Goal: Task Accomplishment & Management: Complete application form

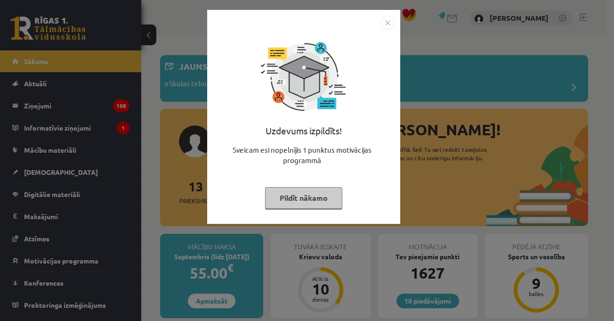
click at [391, 22] on img "Close" at bounding box center [388, 23] width 14 height 14
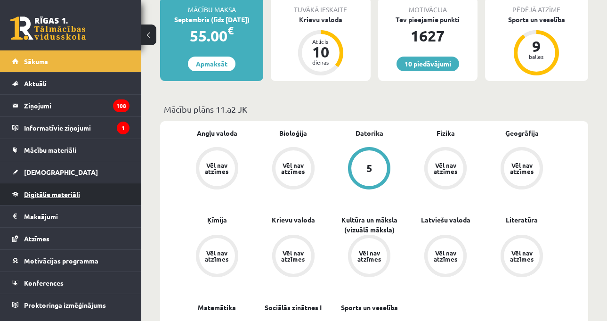
scroll to position [330, 0]
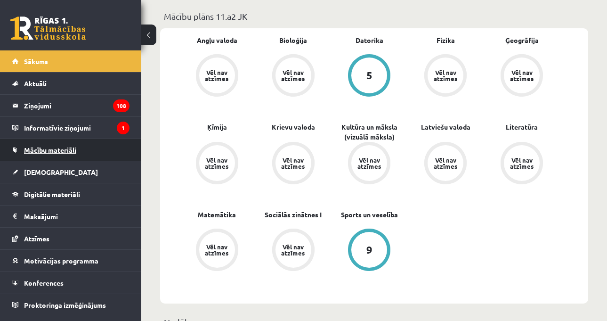
click at [86, 152] on link "Mācību materiāli" at bounding box center [70, 150] width 117 height 22
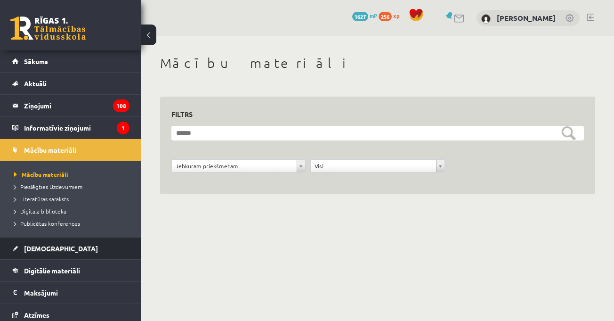
click at [68, 243] on link "[DEMOGRAPHIC_DATA]" at bounding box center [70, 248] width 117 height 22
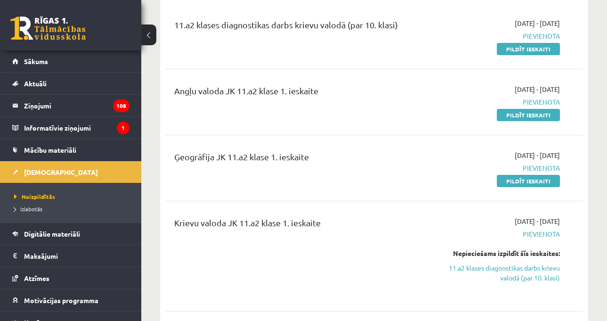
scroll to position [94, 0]
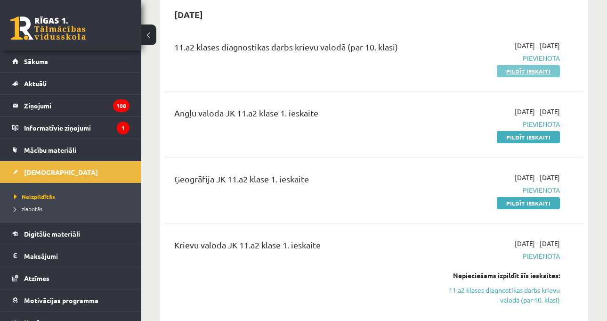
click at [527, 70] on link "Pildīt ieskaiti" at bounding box center [528, 71] width 63 height 12
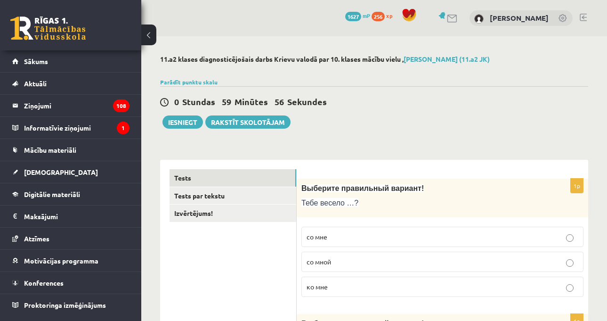
scroll to position [47, 0]
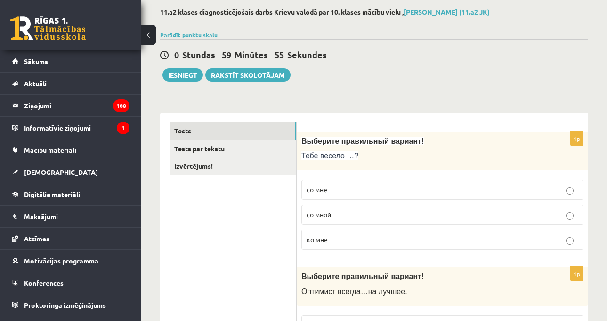
click at [413, 210] on label "со мной" at bounding box center [442, 214] width 282 height 20
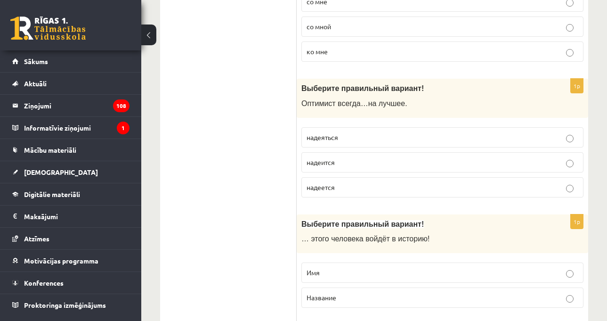
scroll to position [235, 0]
click at [348, 185] on p "надеется" at bounding box center [443, 187] width 272 height 10
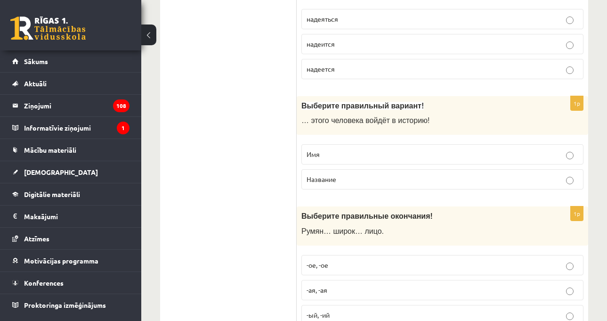
scroll to position [377, 0]
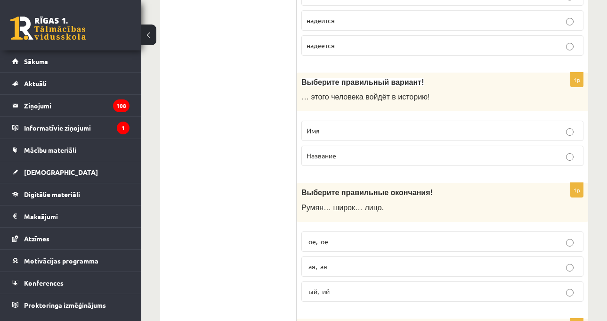
click at [358, 140] on label "Имя" at bounding box center [442, 131] width 282 height 20
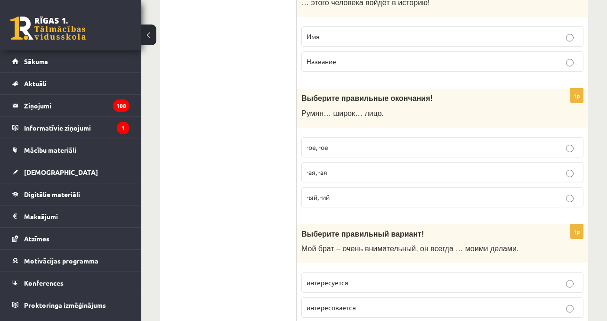
click at [363, 147] on p "-ое, -ое" at bounding box center [443, 147] width 272 height 10
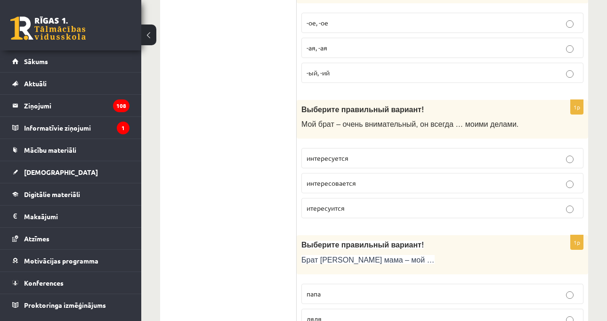
scroll to position [612, 0]
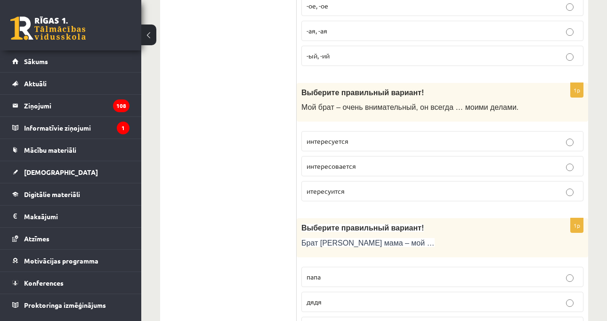
click at [368, 146] on p "интересуется" at bounding box center [443, 141] width 272 height 10
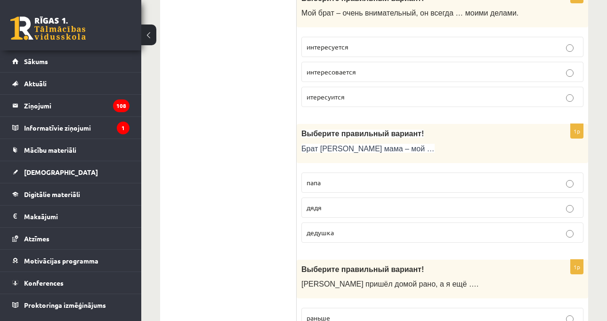
click at [426, 207] on p "дядя" at bounding box center [443, 208] width 272 height 10
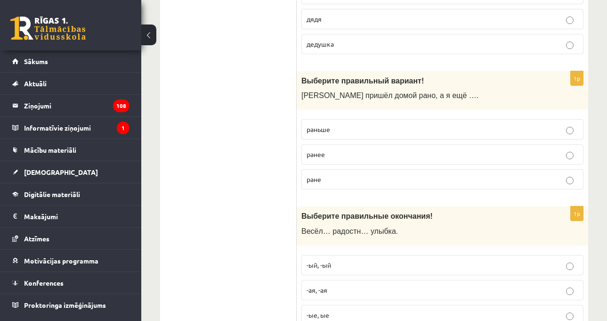
click at [378, 134] on p "раньше" at bounding box center [443, 129] width 272 height 10
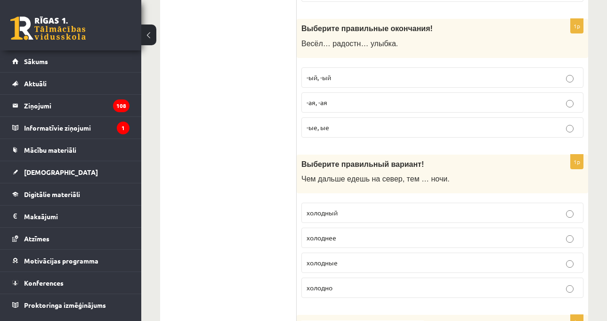
scroll to position [1083, 0]
click at [361, 104] on p "-ая, -ая" at bounding box center [443, 102] width 272 height 10
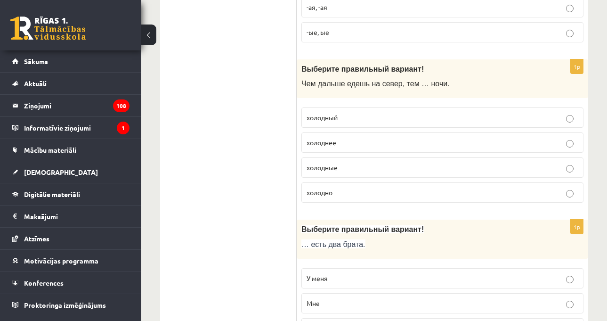
click at [393, 149] on label "холоднее" at bounding box center [442, 142] width 282 height 20
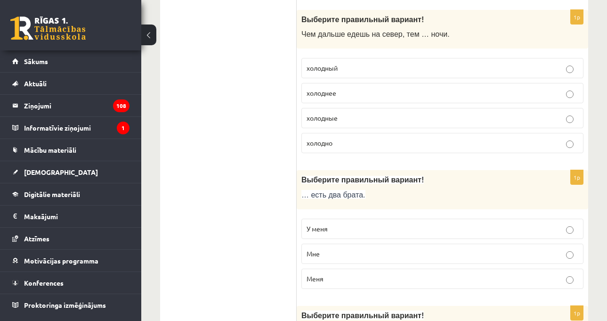
scroll to position [1319, 0]
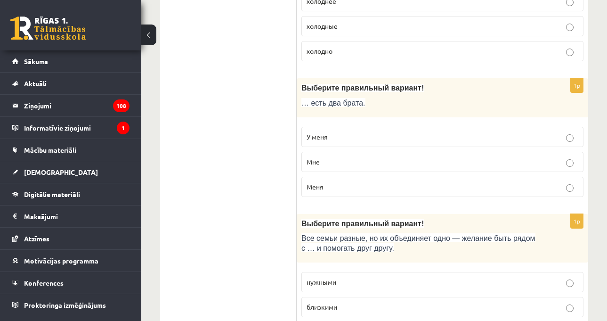
click at [398, 136] on p "У меня" at bounding box center [443, 137] width 272 height 10
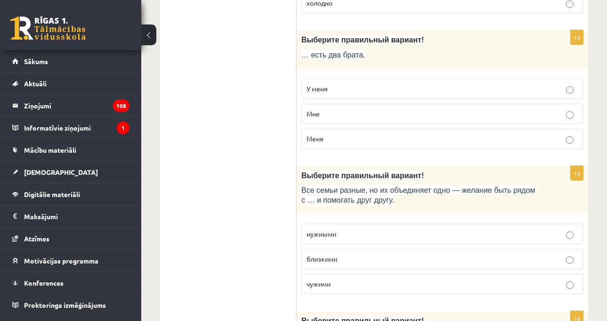
scroll to position [1413, 0]
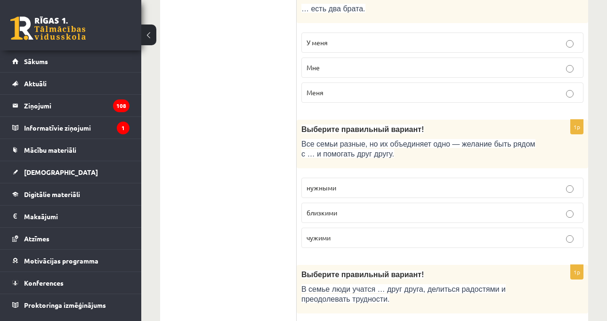
click at [389, 209] on p "близкими" at bounding box center [443, 213] width 272 height 10
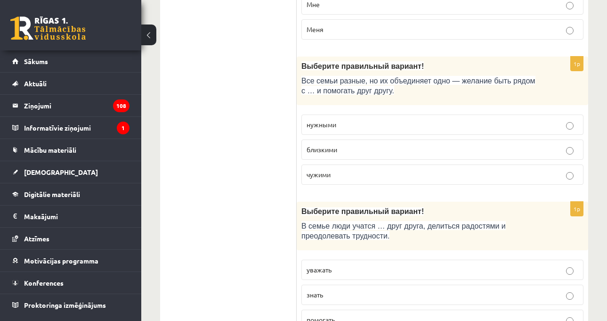
scroll to position [1554, 0]
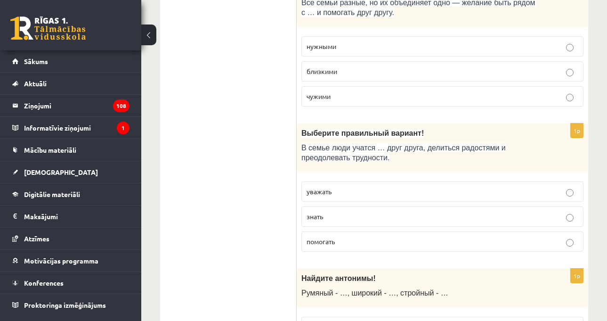
click at [420, 185] on label "уважать" at bounding box center [442, 191] width 282 height 20
click at [593, 215] on div "11.a2 klases diagnosticējošais darbs Krievu valodā par 10. klases mācību vielu …" at bounding box center [374, 186] width 466 height 3409
click at [602, 215] on div "11.a2 klases diagnosticējošais darbs Krievu valodā par 10. klases mācību vielu …" at bounding box center [374, 186] width 466 height 3409
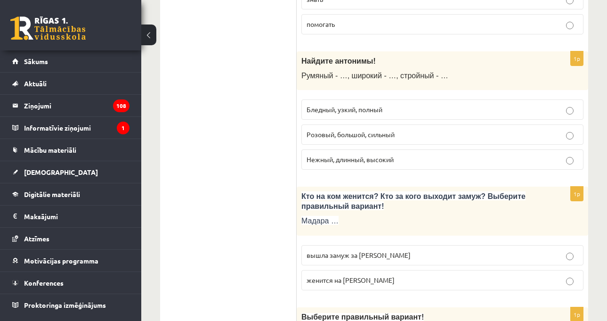
scroll to position [1790, 0]
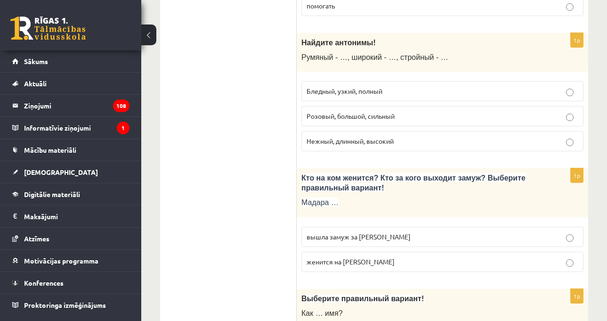
click at [251, 125] on ul "Tests Tests par tekstu Izvērtējums!" at bounding box center [233, 4] width 127 height 3248
click at [332, 90] on span "Бледный, узкий, полный" at bounding box center [345, 91] width 76 height 8
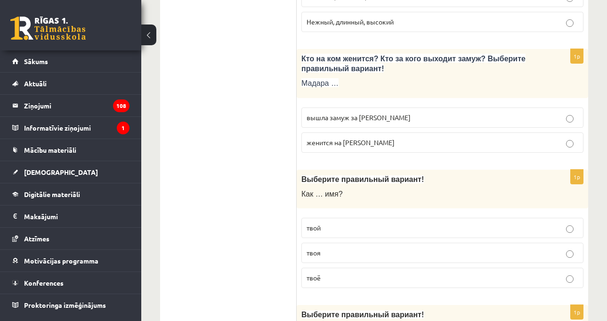
scroll to position [1931, 0]
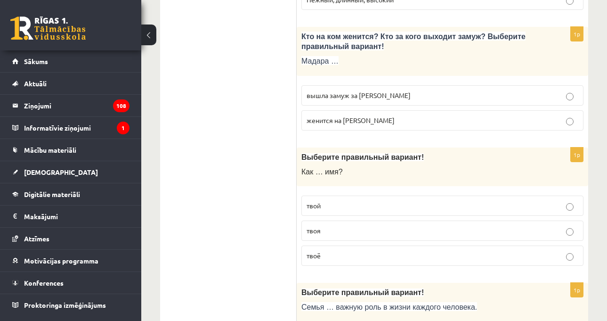
click at [525, 97] on p "вышла замуж за [PERSON_NAME]" at bounding box center [443, 95] width 272 height 10
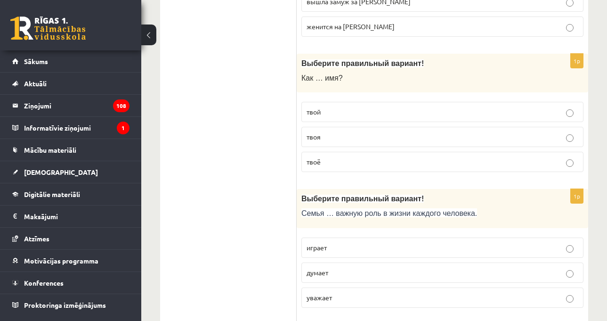
scroll to position [2025, 0]
click at [389, 160] on p "твоё" at bounding box center [443, 161] width 272 height 10
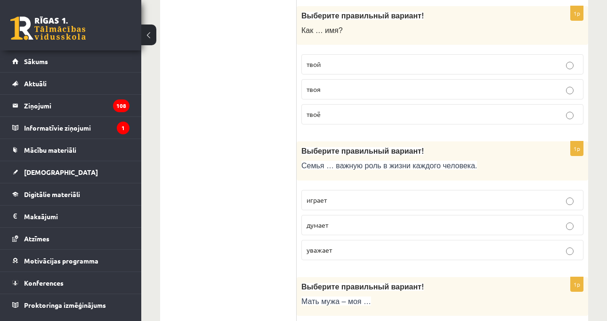
scroll to position [2213, 0]
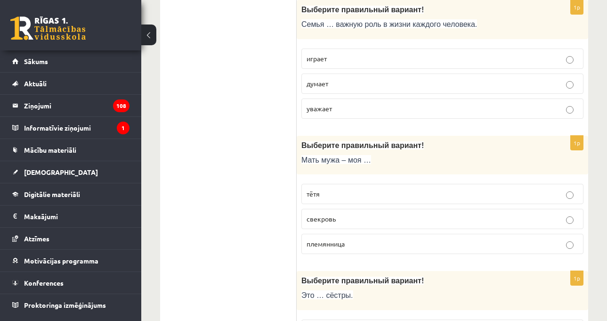
click at [413, 61] on p "играет" at bounding box center [443, 59] width 272 height 10
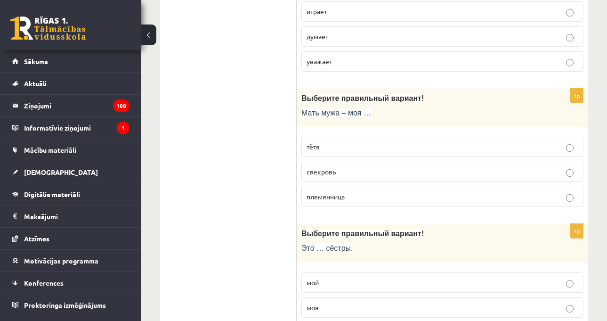
click at [409, 146] on p "тётя" at bounding box center [443, 147] width 272 height 10
click at [358, 175] on p "свекровь" at bounding box center [443, 172] width 272 height 10
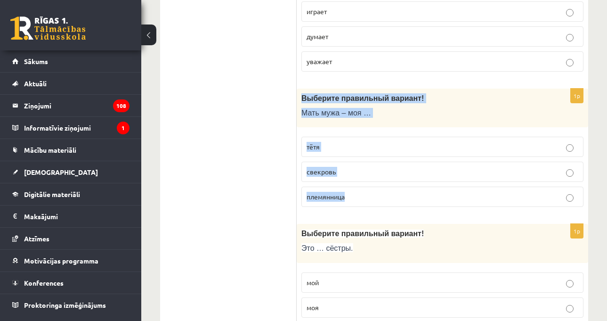
drag, startPoint x: 300, startPoint y: 100, endPoint x: 384, endPoint y: 190, distance: 122.9
click at [384, 190] on div "1p Выберите правильный вариант! Мать мужа – моя … тётя свекровь племянница" at bounding box center [443, 152] width 292 height 126
copy div "Выберите правильный вариант! Мать мужа – моя … тётя свекровь племянница"
click at [360, 112] on span "Мать мужа – моя …" at bounding box center [336, 113] width 70 height 8
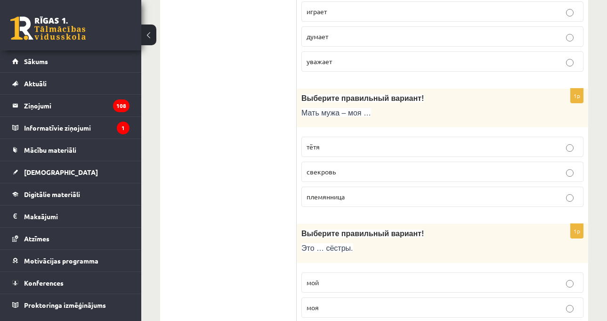
scroll to position [2402, 0]
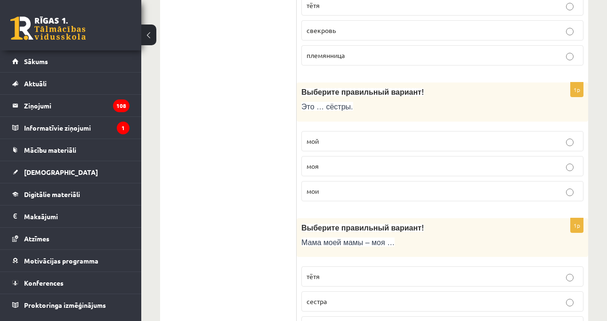
click at [451, 192] on p "мои" at bounding box center [443, 191] width 272 height 10
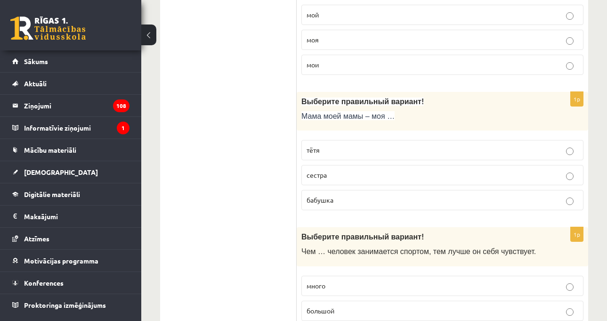
scroll to position [2543, 0]
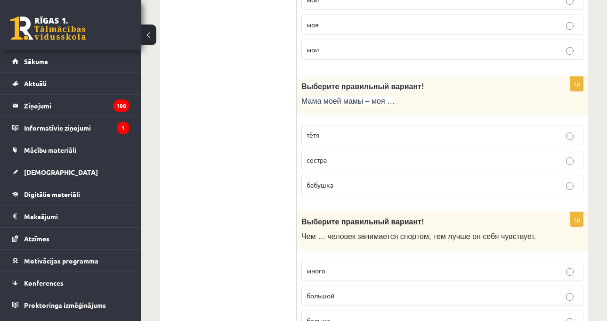
click at [572, 191] on label "бабушка" at bounding box center [442, 185] width 282 height 20
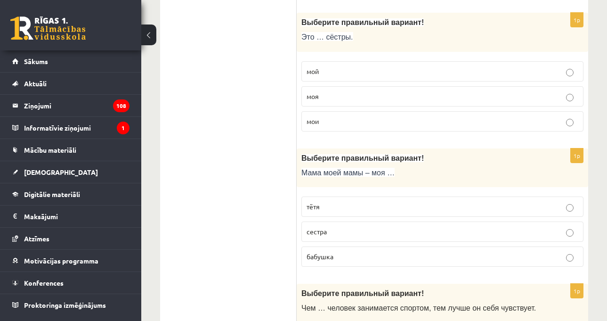
scroll to position [2263, 0]
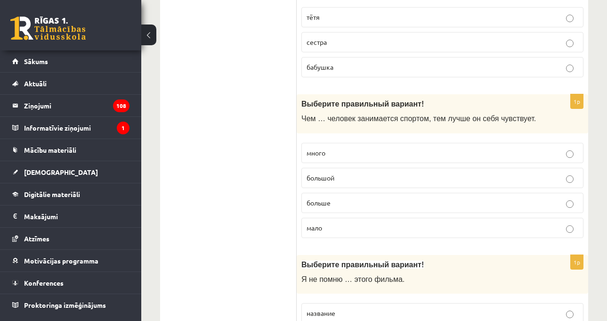
scroll to position [2640, 0]
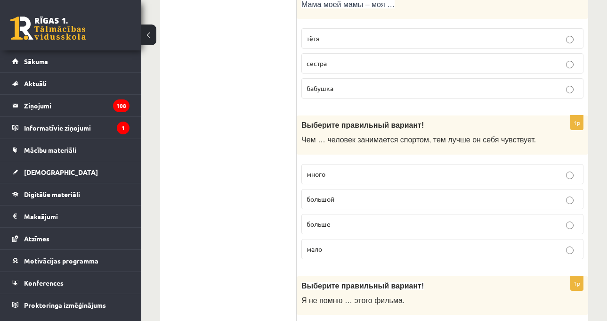
drag, startPoint x: 461, startPoint y: 215, endPoint x: 520, endPoint y: 213, distance: 59.8
click at [461, 215] on label "больше" at bounding box center [442, 224] width 282 height 20
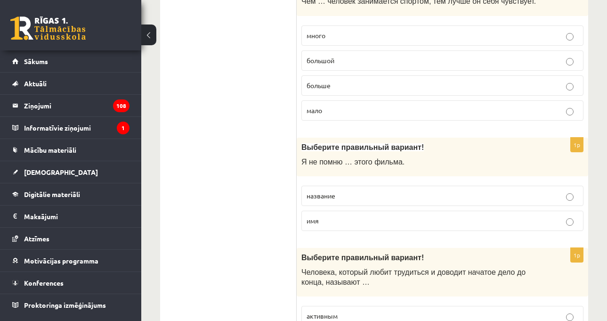
scroll to position [2875, 0]
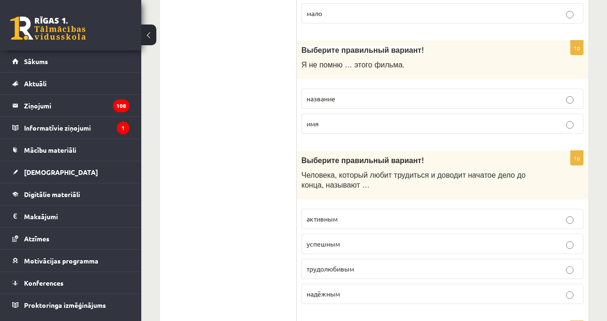
click at [461, 106] on label "название" at bounding box center [442, 99] width 282 height 20
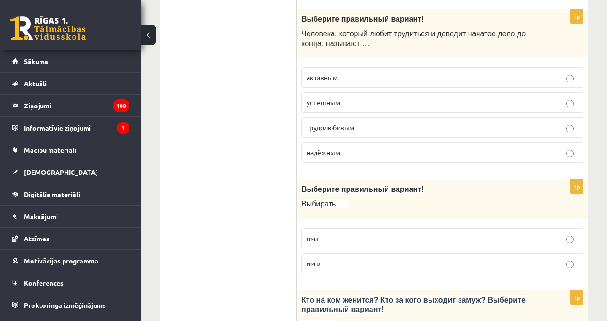
click at [371, 122] on label "трудолюбивым" at bounding box center [442, 127] width 282 height 20
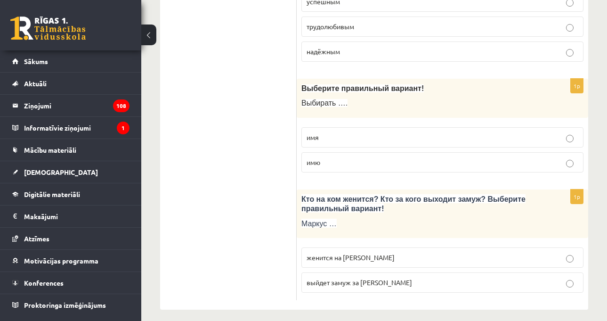
scroll to position [3125, 0]
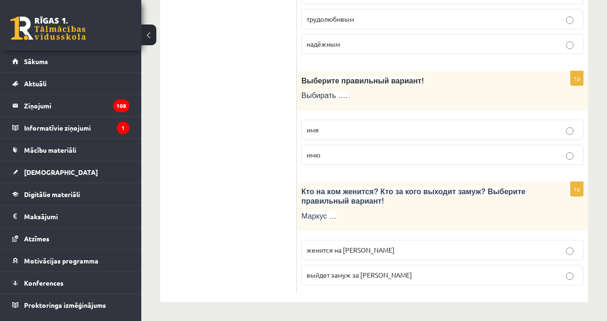
click at [404, 127] on p "имя" at bounding box center [443, 130] width 272 height 10
click at [393, 245] on p "женится на [PERSON_NAME]" at bounding box center [443, 250] width 272 height 10
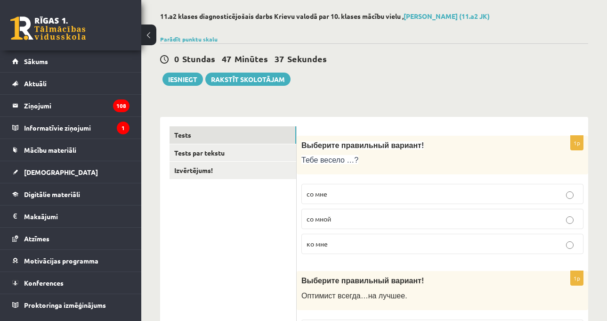
scroll to position [27, 0]
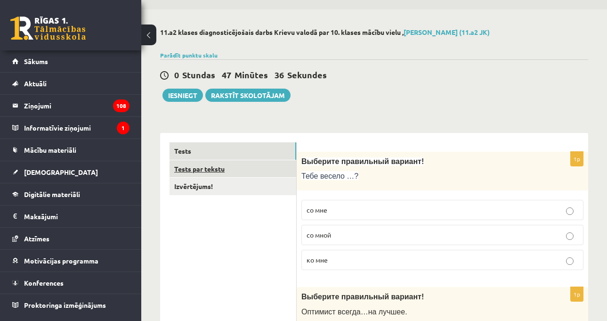
click at [210, 171] on link "Tests par tekstu" at bounding box center [233, 168] width 127 height 17
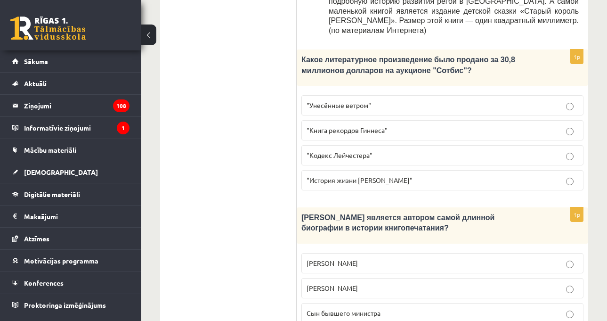
scroll to position [639, 0]
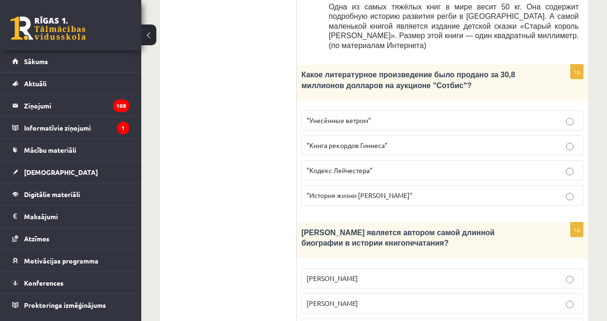
click at [596, 166] on div "11.a2 klases diagnosticējošais darbs Krievu valodā par 10. klases mācību vielu …" at bounding box center [374, 134] width 466 height 1475
click at [598, 143] on div "11.a2 klases diagnosticējošais darbs Krievu valodā par 10. klases mācību vielu …" at bounding box center [374, 134] width 466 height 1475
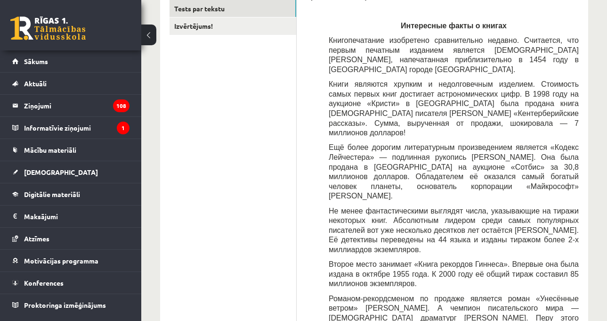
scroll to position [188, 0]
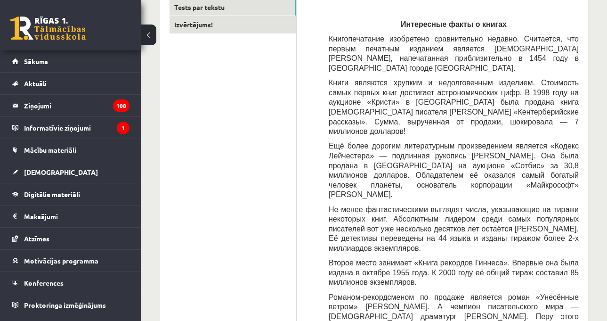
click at [273, 32] on link "Izvērtējums!" at bounding box center [233, 24] width 127 height 17
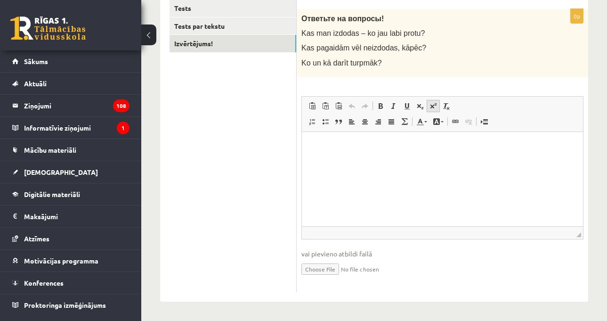
scroll to position [0, 0]
click at [439, 65] on p "Ko un kā darīt turpmāk?" at bounding box center [418, 63] width 235 height 10
click at [247, 27] on link "Tests par tekstu" at bounding box center [233, 25] width 127 height 17
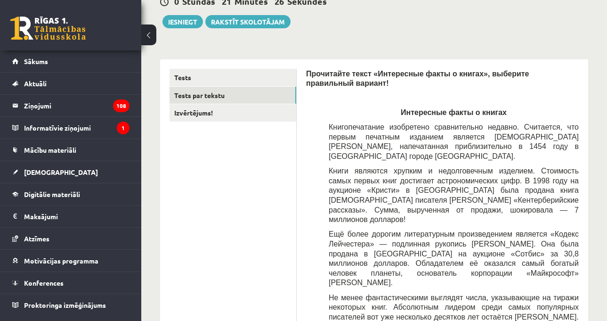
scroll to position [28, 0]
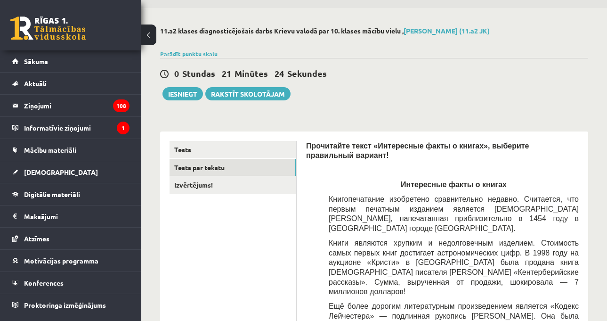
click at [535, 89] on div "0 Stundas 21 Minūtes 24 Sekundes Ieskaite saglabāta! Iesniegt Rakstīt skolotājam" at bounding box center [374, 79] width 428 height 42
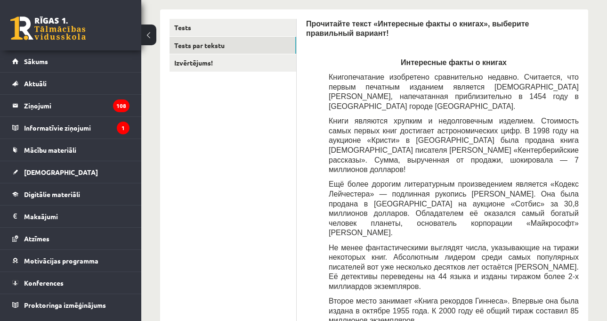
scroll to position [67, 0]
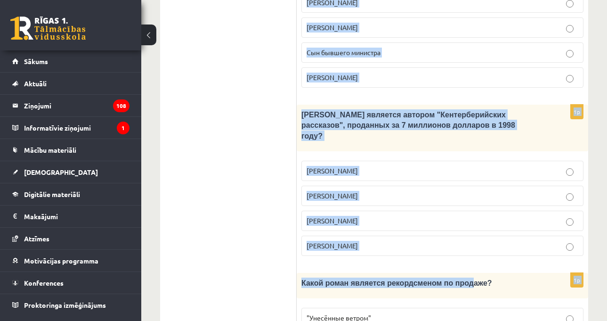
scroll to position [1103, 0]
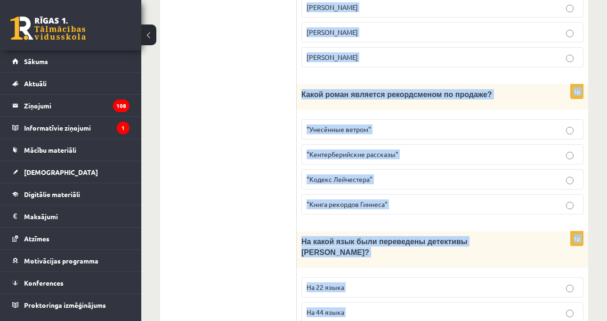
drag, startPoint x: 330, startPoint y: 132, endPoint x: 450, endPoint y: 275, distance: 186.9
copy form "Loremipsum dolor «Sitametcon adipi e seddoe», temporin utlaboreet dolorem! Aliq…"
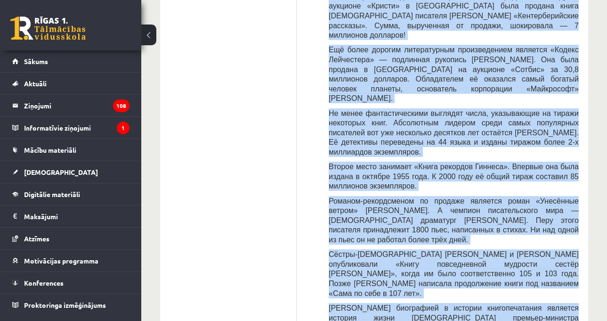
scroll to position [208, 0]
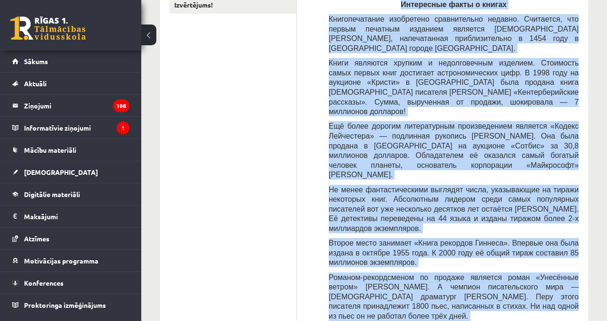
click at [417, 196] on div "Прочитайте текст «Интересные факты о книгах», выберите правильный вариант! Инте…" at bounding box center [442, 223] width 273 height 525
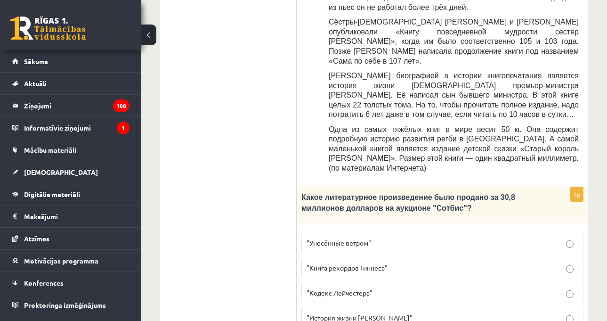
scroll to position [632, 0]
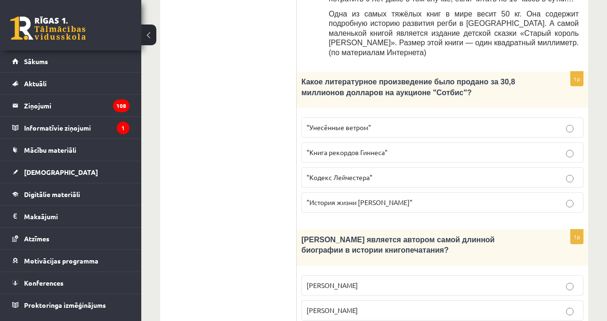
click at [373, 172] on p ""Кодекс Лейчестера"" at bounding box center [443, 177] width 272 height 10
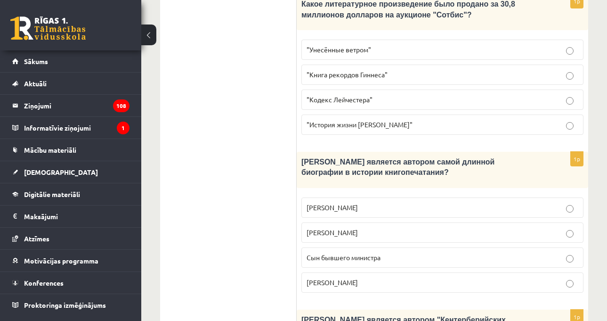
scroll to position [726, 0]
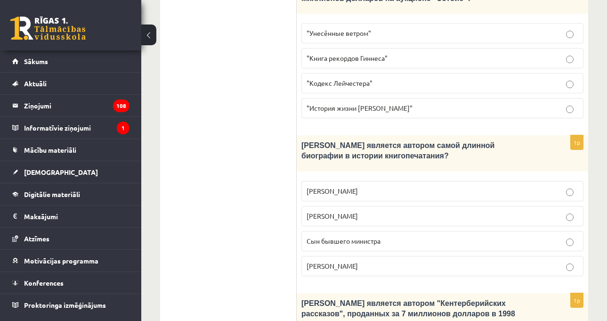
click at [409, 236] on p "Сын бывшего министра" at bounding box center [443, 241] width 272 height 10
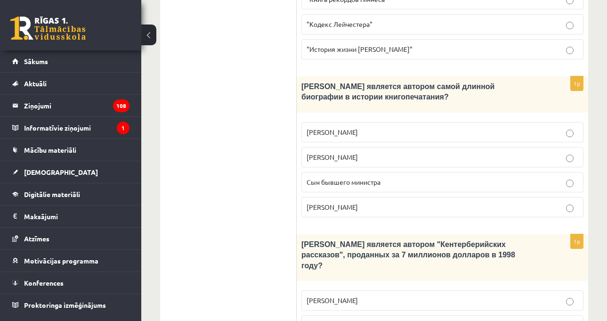
scroll to position [867, 0]
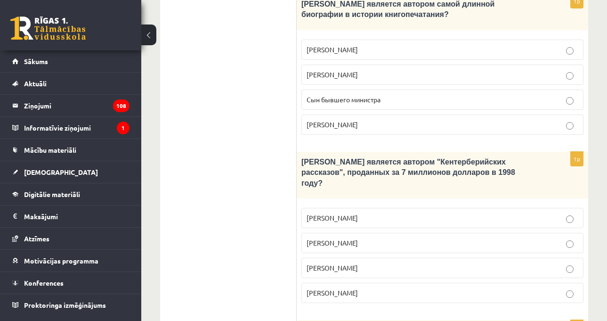
click at [391, 263] on p "[PERSON_NAME]" at bounding box center [443, 268] width 272 height 10
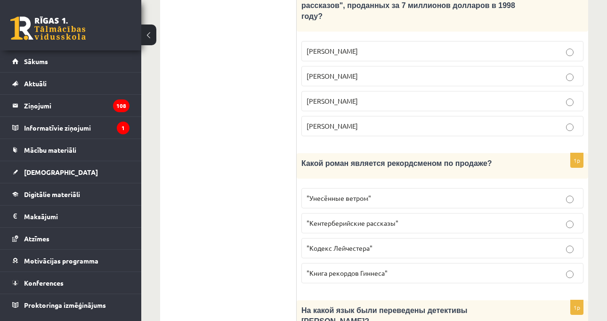
scroll to position [1103, 0]
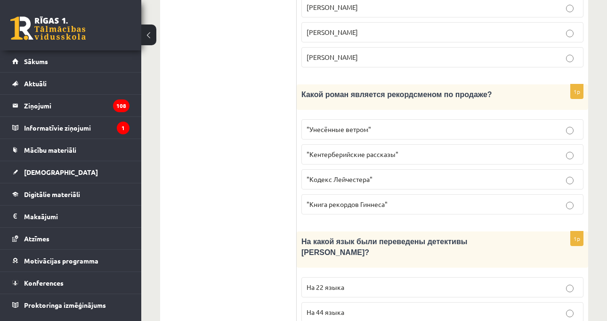
click at [359, 125] on span ""Унесённые ветром"" at bounding box center [339, 129] width 65 height 8
click at [432, 307] on p "На 44 языка" at bounding box center [443, 312] width 272 height 10
click at [412, 237] on span "На какой язык были переведены детективы [PERSON_NAME]?" at bounding box center [384, 246] width 166 height 18
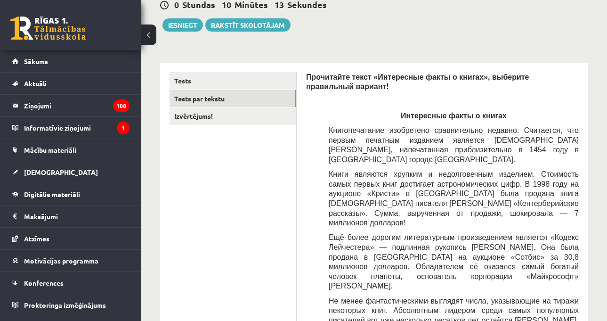
scroll to position [20, 0]
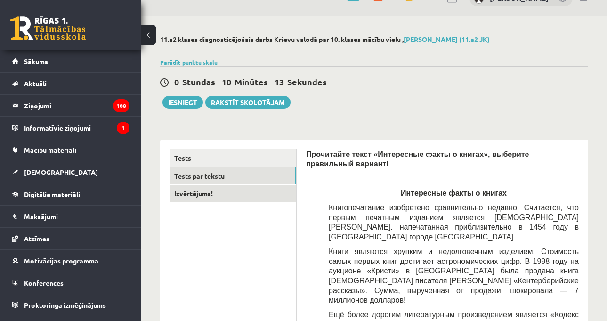
click at [261, 196] on link "Izvērtējums!" at bounding box center [233, 193] width 127 height 17
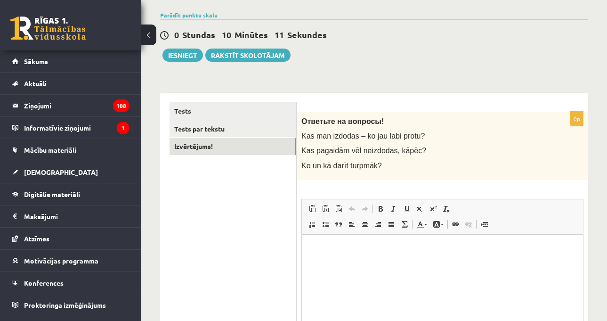
scroll to position [0, 0]
click at [361, 247] on p "Визуальный текстовый редактор, wiswyg-editor-user-answer-47024727340820" at bounding box center [442, 248] width 262 height 10
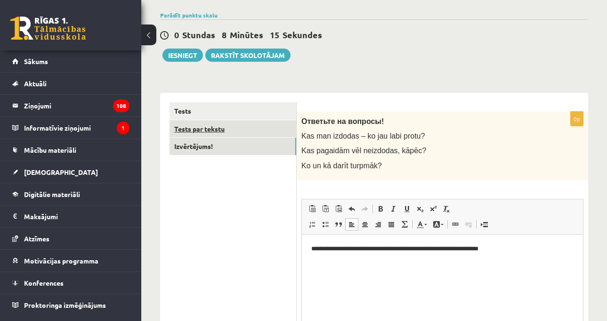
click at [219, 131] on link "Tests par tekstu" at bounding box center [233, 128] width 127 height 17
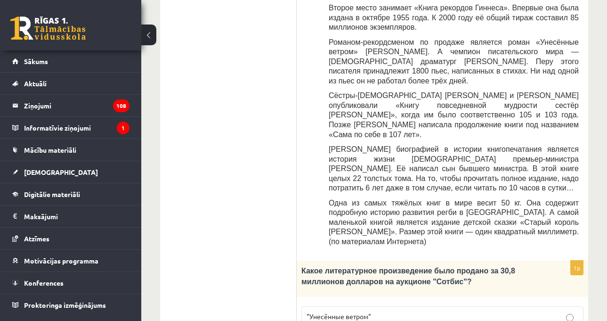
scroll to position [444, 0]
click at [478, 144] on p "[PERSON_NAME] биографией в истории книгопечатания является история жизни [DEMOG…" at bounding box center [454, 168] width 250 height 49
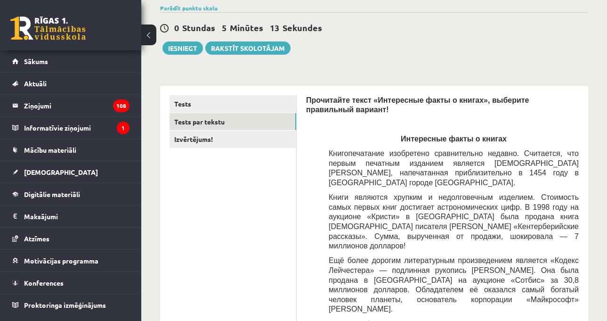
scroll to position [0, 0]
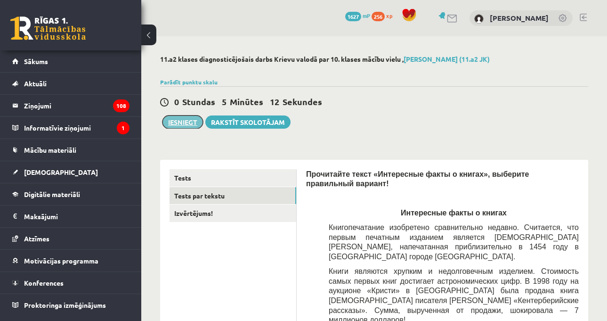
click at [185, 125] on button "Iesniegt" at bounding box center [182, 121] width 41 height 13
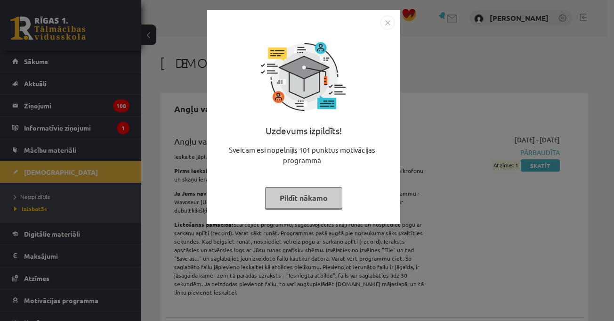
click at [471, 85] on div "Uzdevums izpildīts! Sveicam esi nopelnījis 101 punktus motivācijas programmā Pi…" at bounding box center [307, 160] width 614 height 321
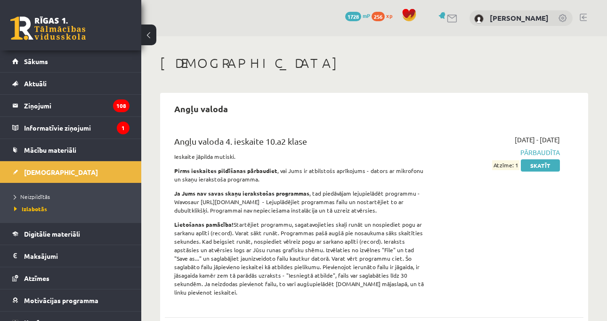
click at [41, 192] on li "Neizpildītās" at bounding box center [73, 196] width 118 height 12
click at [35, 194] on span "Neizpildītās" at bounding box center [34, 197] width 41 height 8
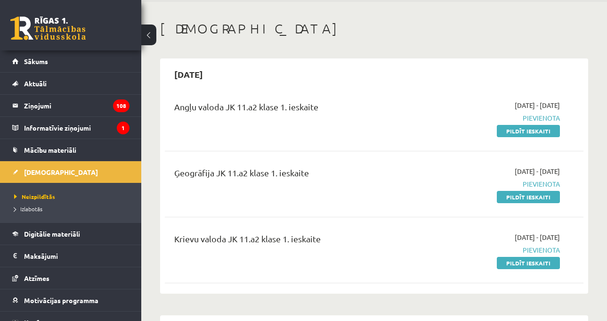
scroll to position [94, 0]
